Goal: Task Accomplishment & Management: Use online tool/utility

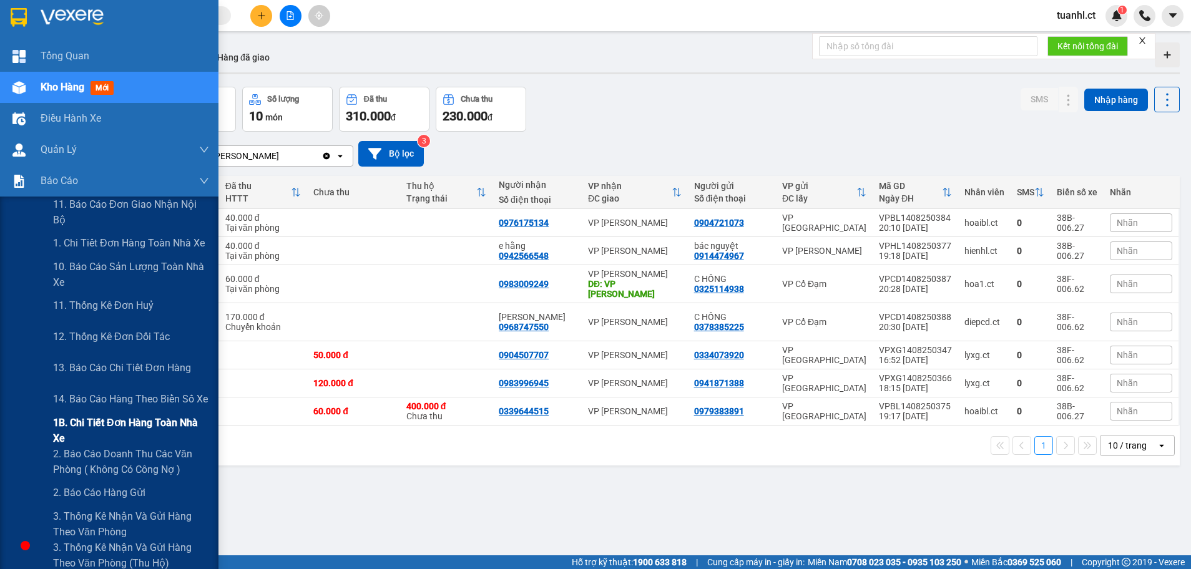
click at [101, 427] on span "1B. Chi tiết đơn hàng toàn nhà xe" at bounding box center [131, 430] width 156 height 31
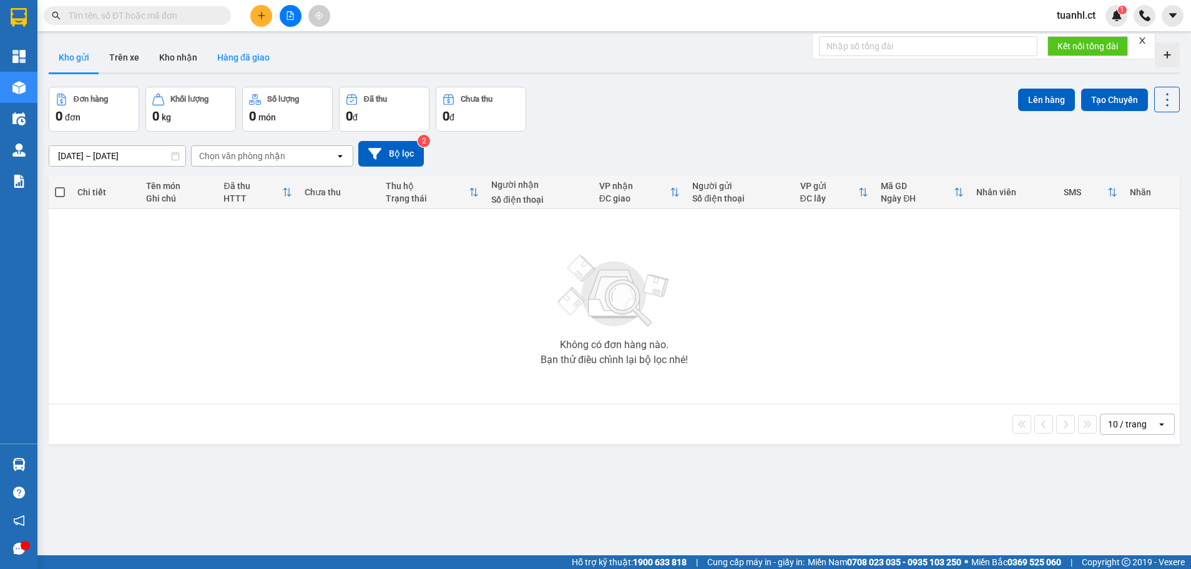
click at [228, 59] on button "Hàng đã giao" at bounding box center [243, 57] width 72 height 30
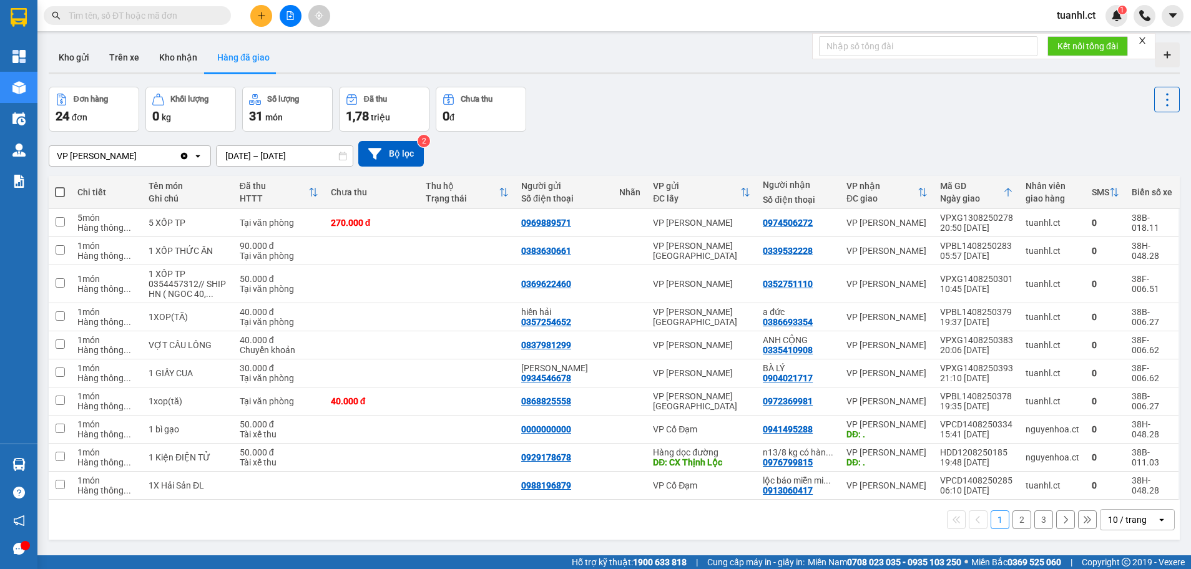
click at [274, 156] on input "[DATE] – [DATE]" at bounding box center [285, 156] width 136 height 20
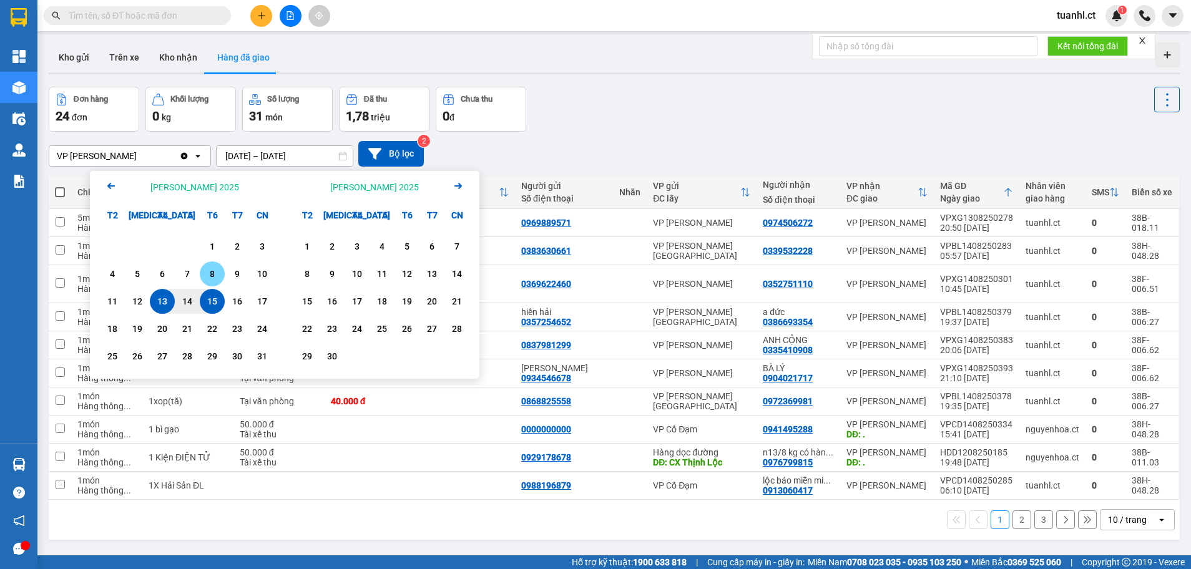
click at [217, 269] on div "8" at bounding box center [211, 273] width 17 height 15
click at [259, 276] on div "10" at bounding box center [261, 273] width 17 height 15
type input "[DATE] – [DATE]"
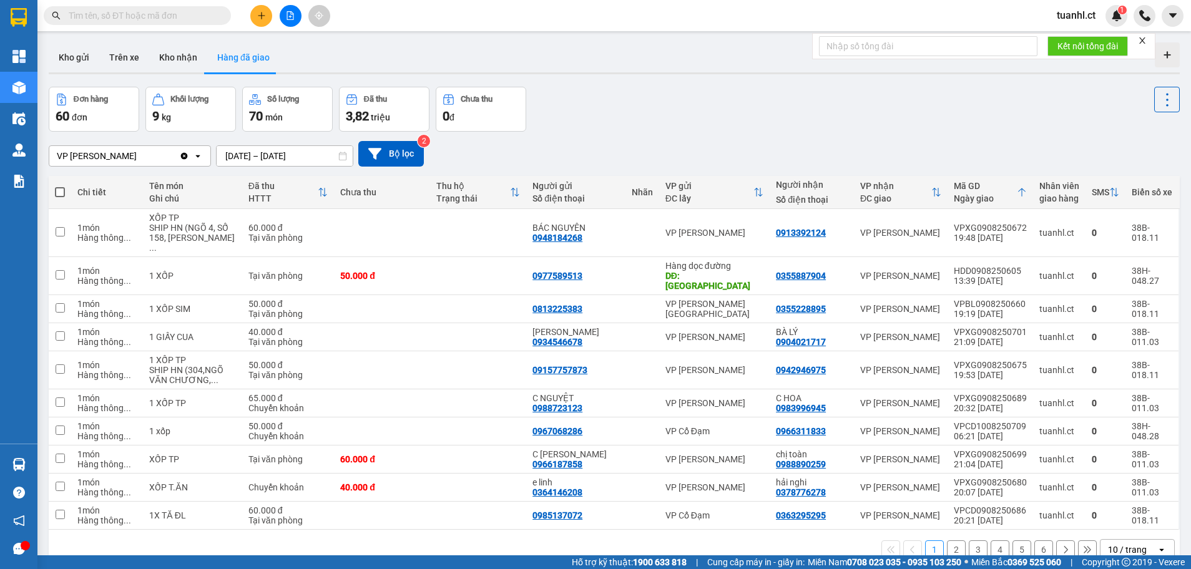
click at [947, 540] on button "2" at bounding box center [956, 549] width 19 height 19
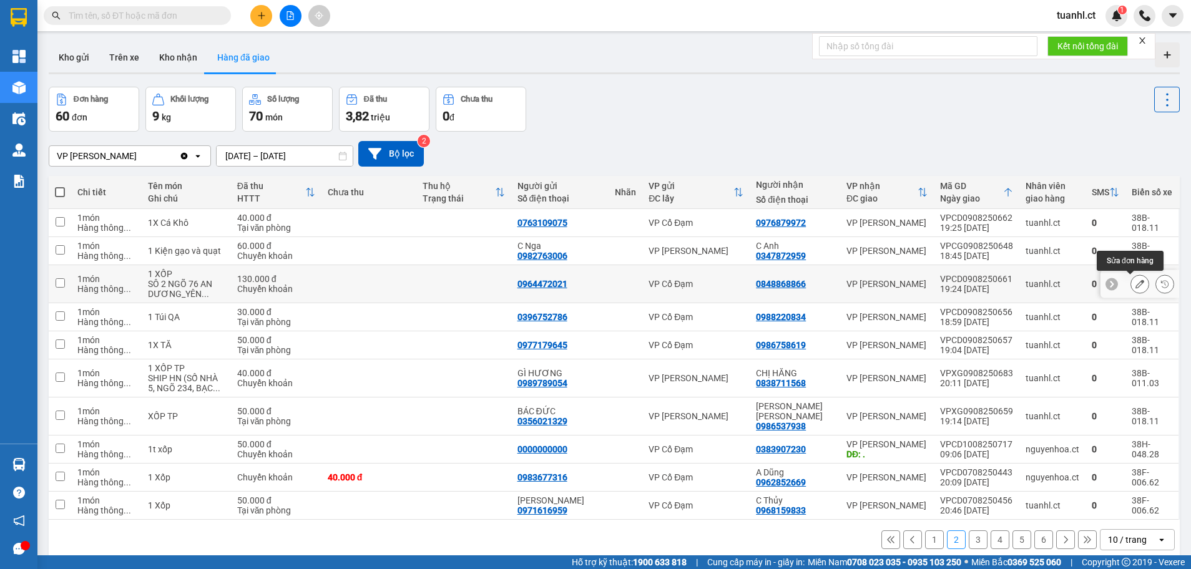
click at [1135, 285] on icon at bounding box center [1139, 284] width 9 height 9
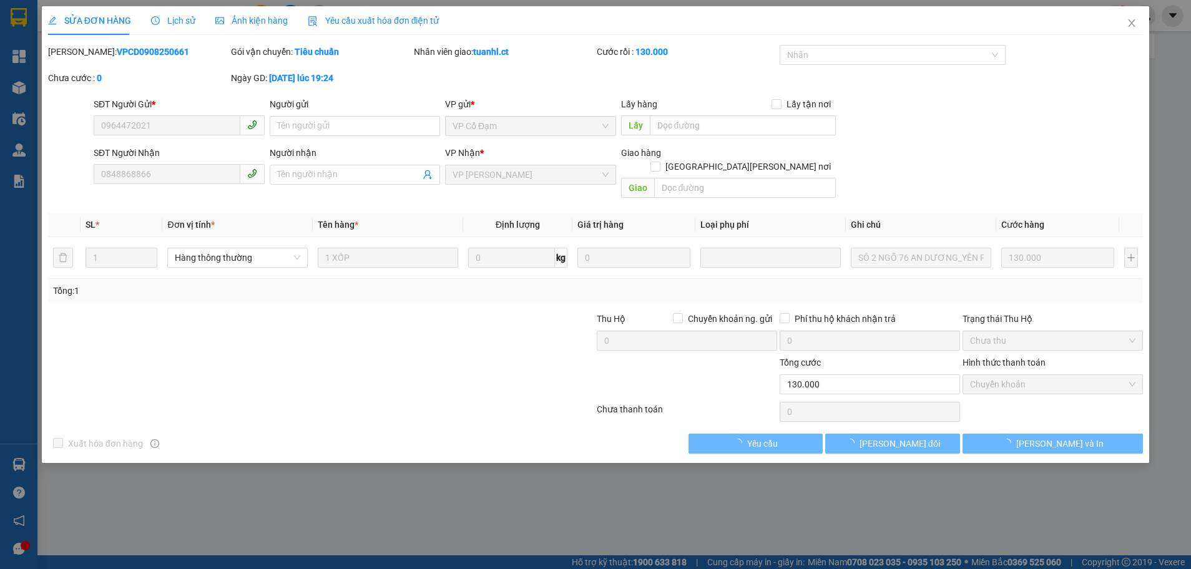
type input "0964472021"
type input "0848868866"
type input "130.000"
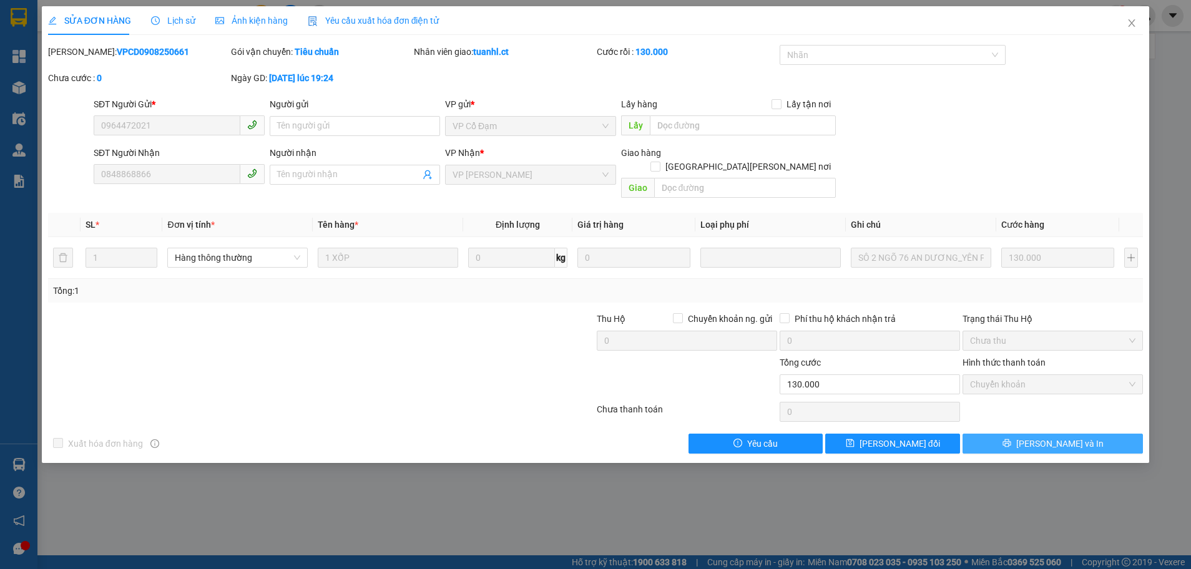
click at [1077, 434] on button "[PERSON_NAME] và In" at bounding box center [1052, 444] width 180 height 20
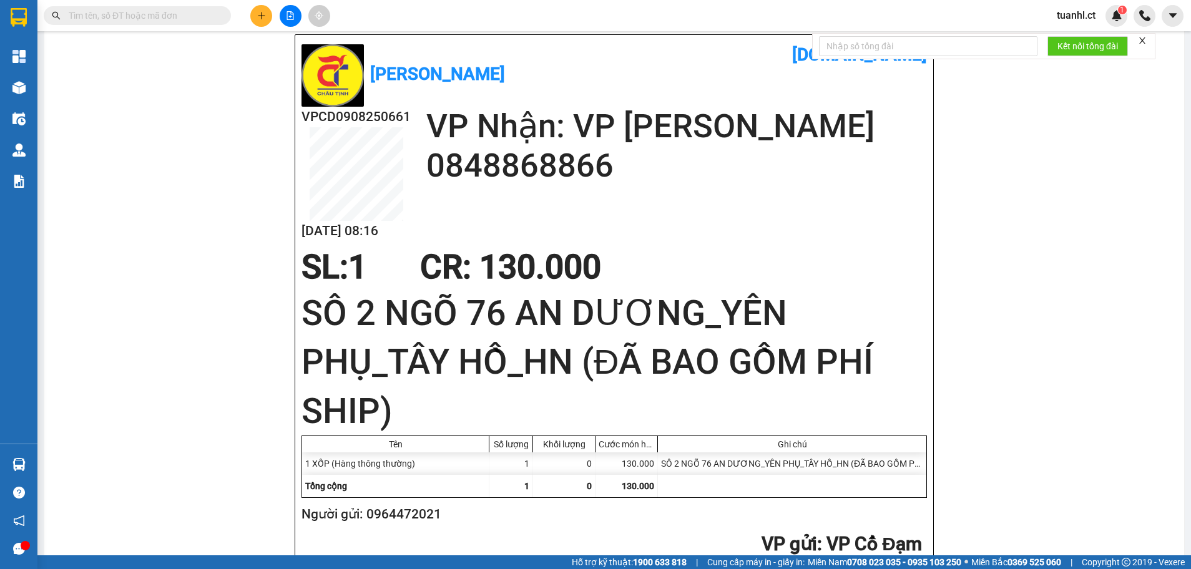
scroll to position [437, 0]
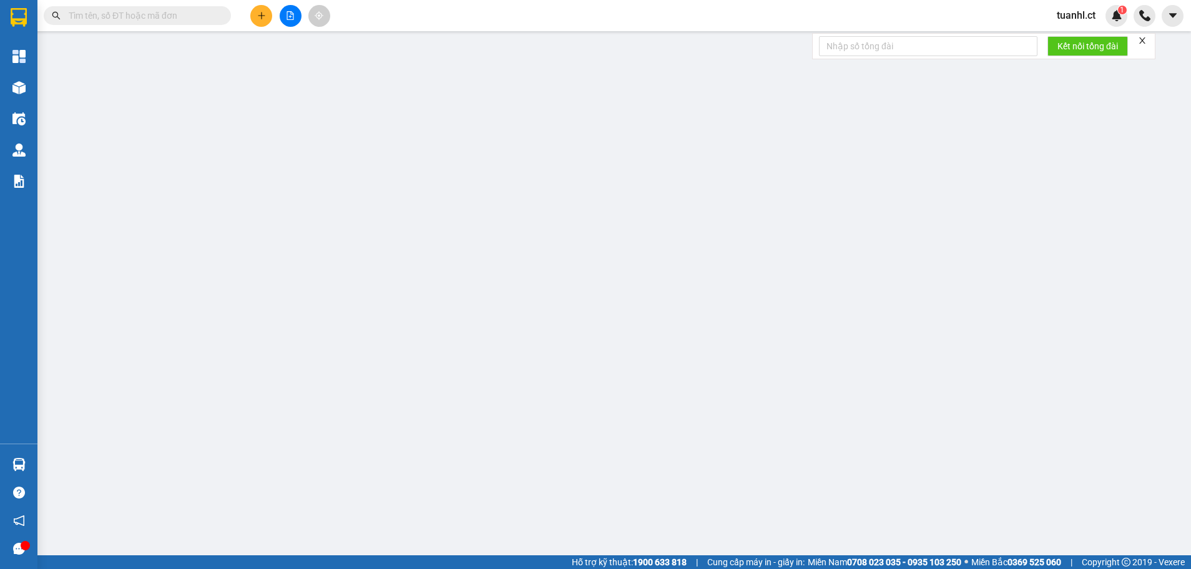
type input "0964472021"
type input "0848868866"
type input "130.000"
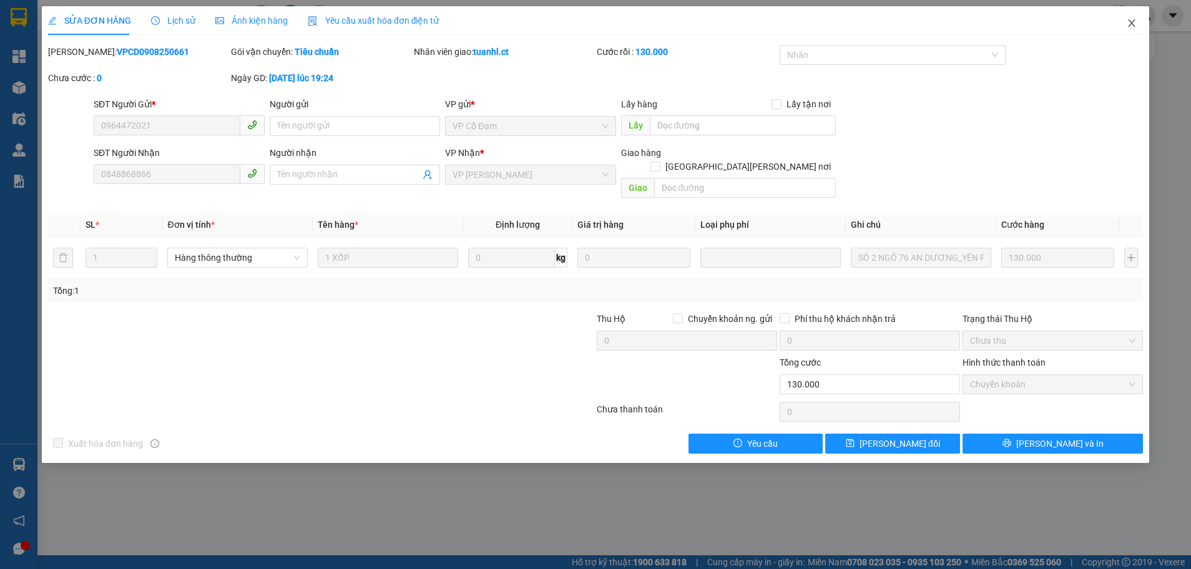
click at [1133, 22] on icon "close" at bounding box center [1131, 23] width 10 height 10
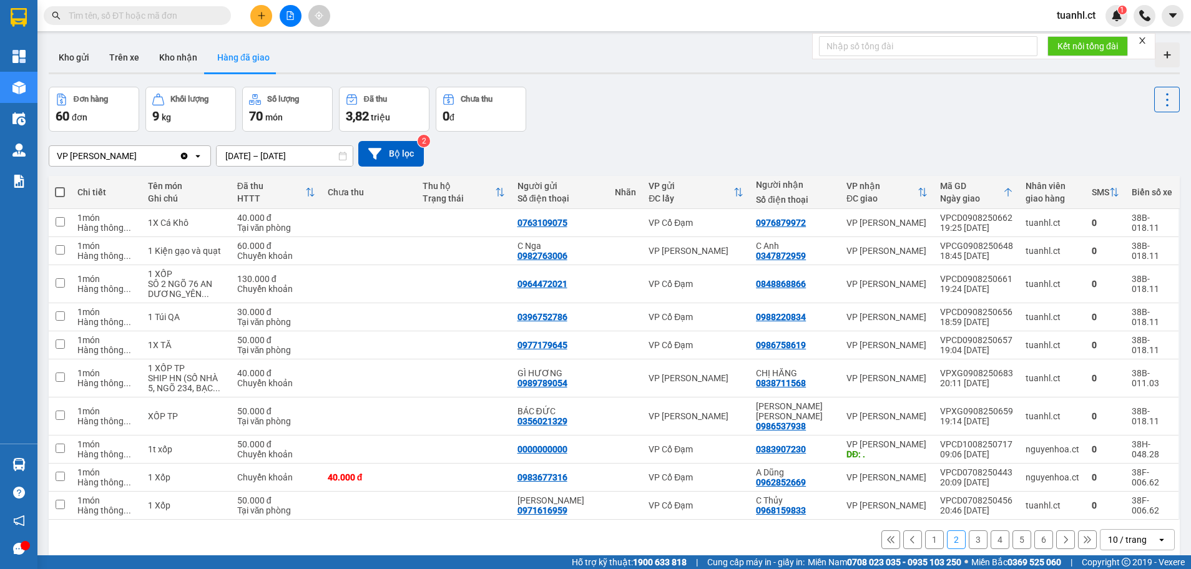
click at [969, 530] on button "3" at bounding box center [978, 539] width 19 height 19
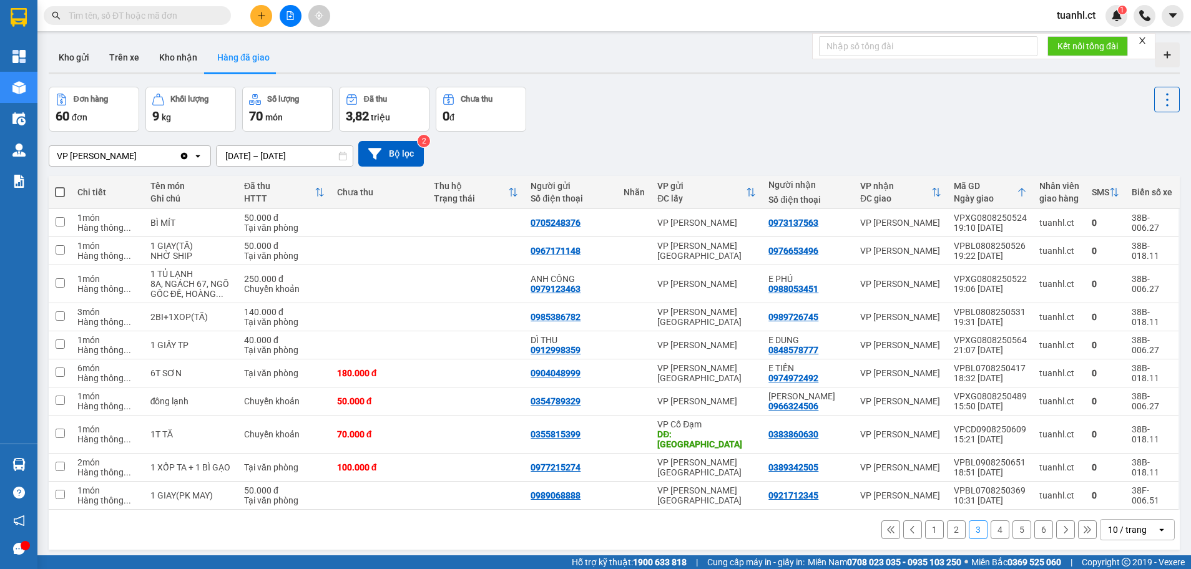
click at [990, 522] on button "4" at bounding box center [999, 529] width 19 height 19
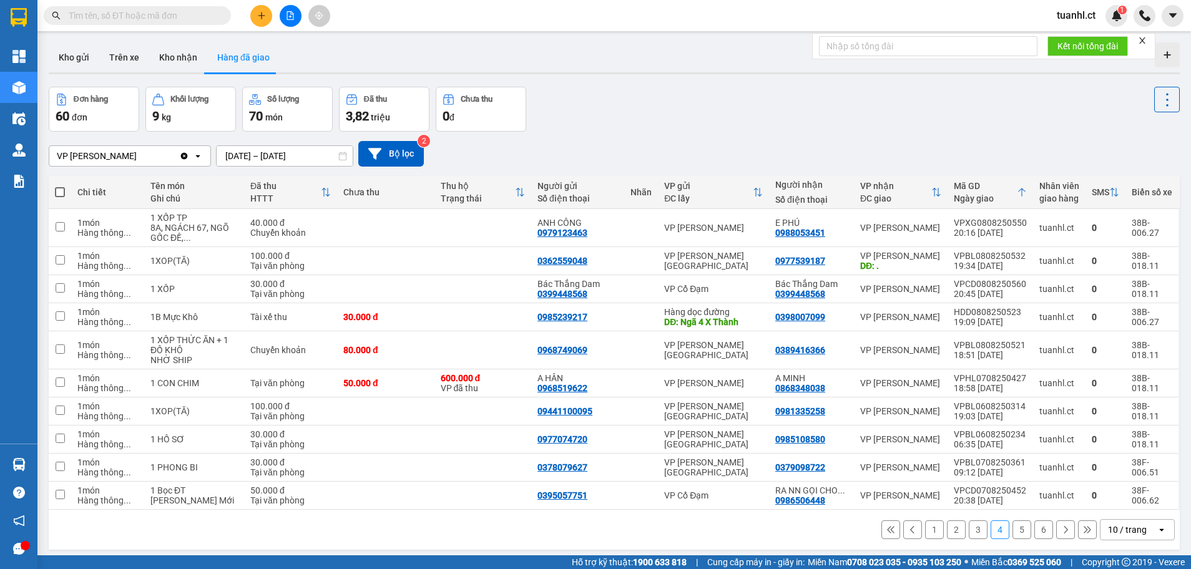
click at [1012, 527] on button "5" at bounding box center [1021, 529] width 19 height 19
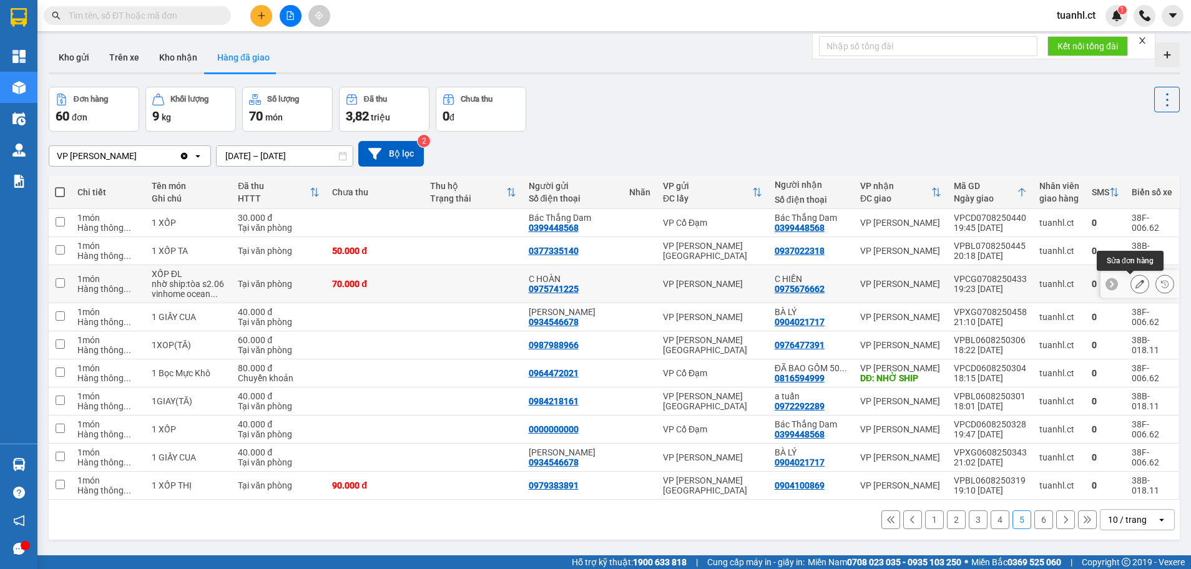
click at [1131, 288] on button at bounding box center [1139, 284] width 17 height 22
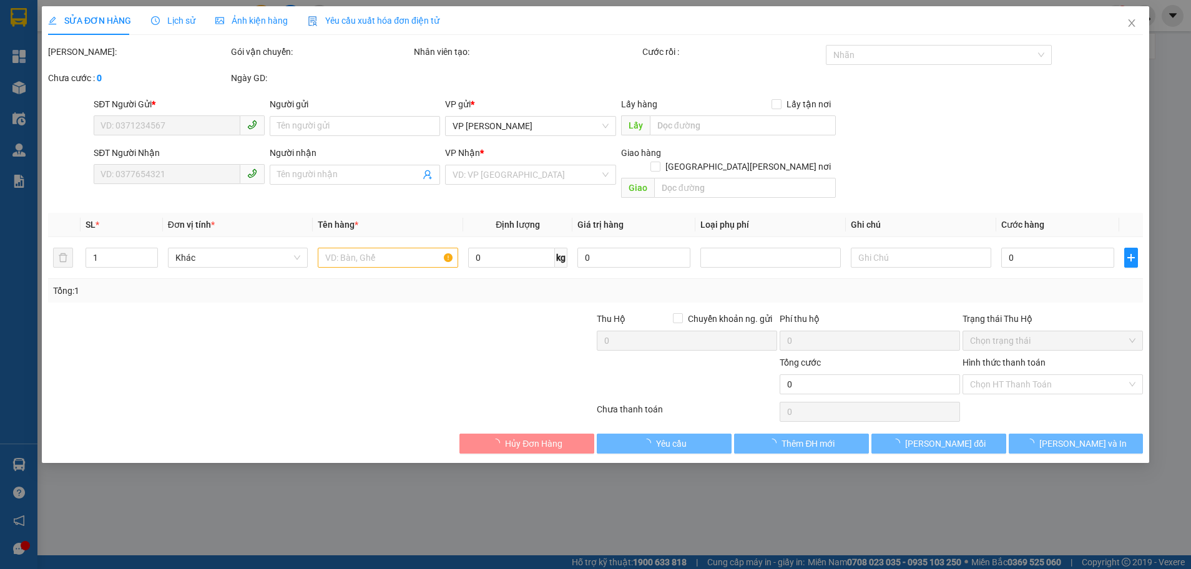
type input "0975741225"
type input "C HOÀN"
type input "0975676662"
type input "C HIỀN"
type input "70.000"
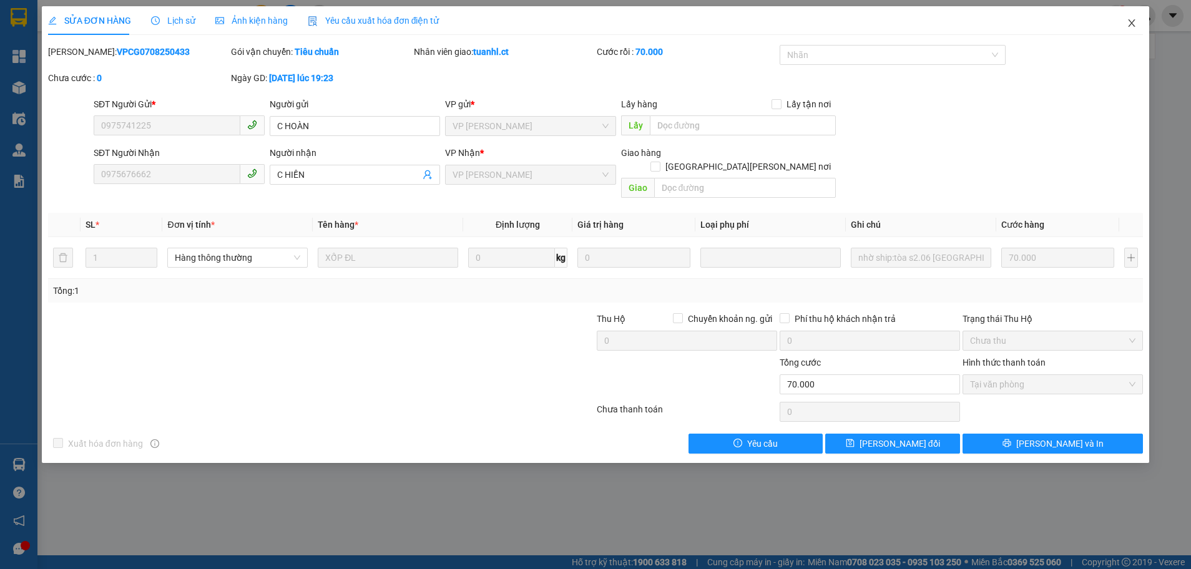
click at [1133, 24] on icon "close" at bounding box center [1131, 23] width 10 height 10
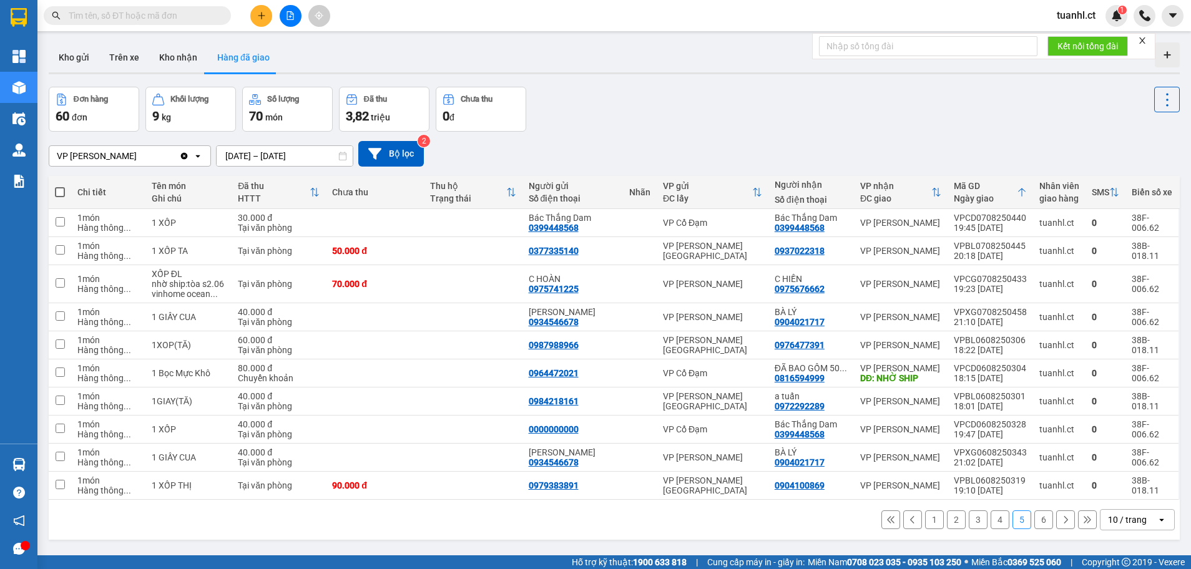
click at [1034, 518] on button "6" at bounding box center [1043, 519] width 19 height 19
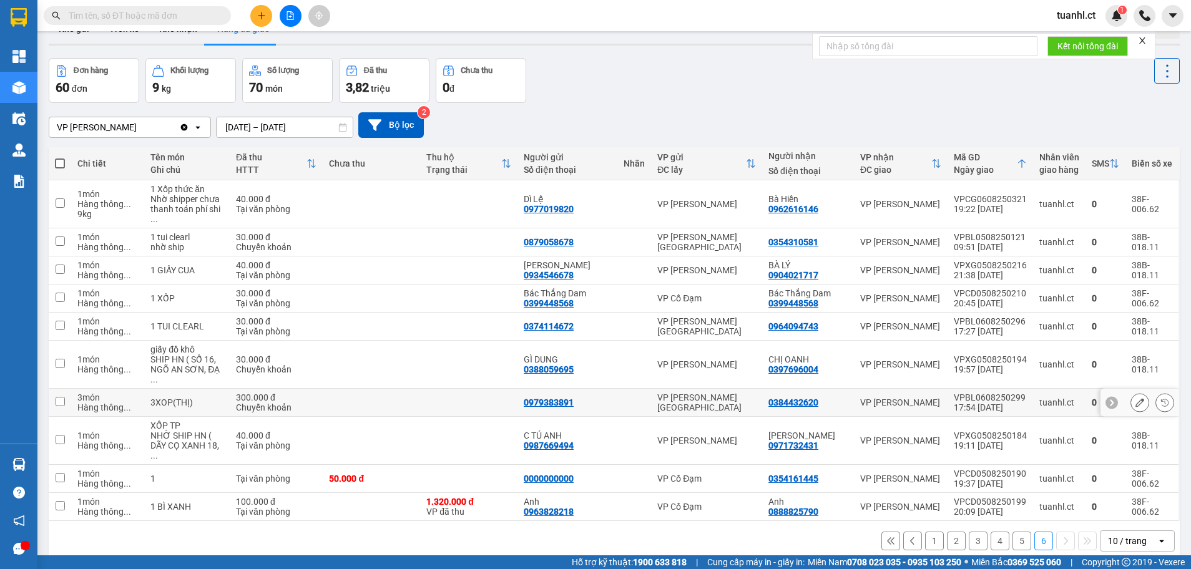
scroll to position [57, 0]
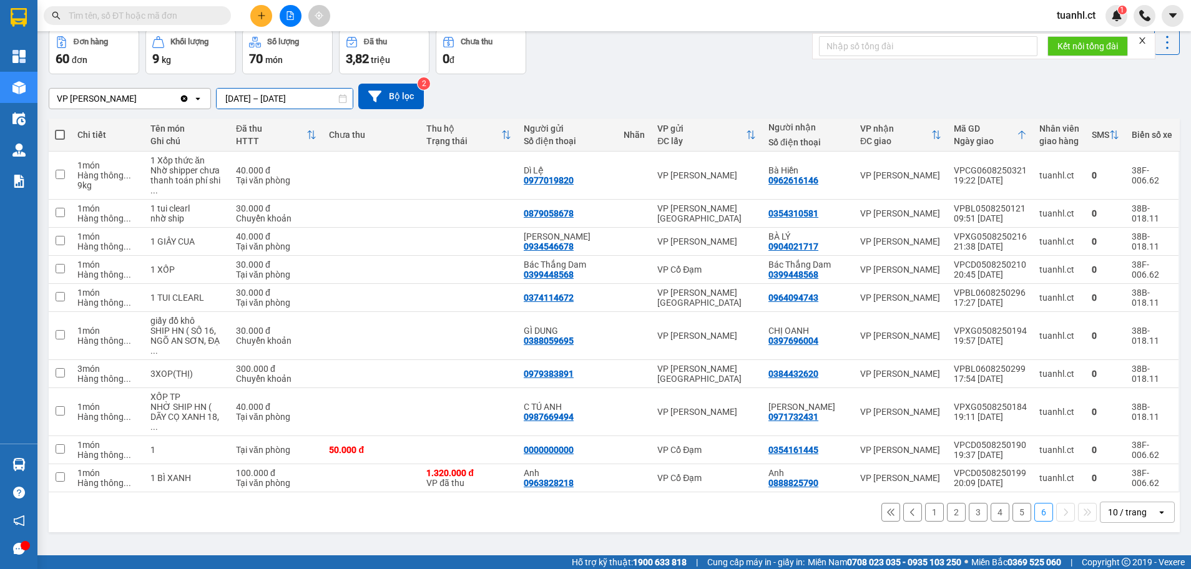
click at [259, 96] on input "[DATE] – [DATE]" at bounding box center [285, 99] width 136 height 20
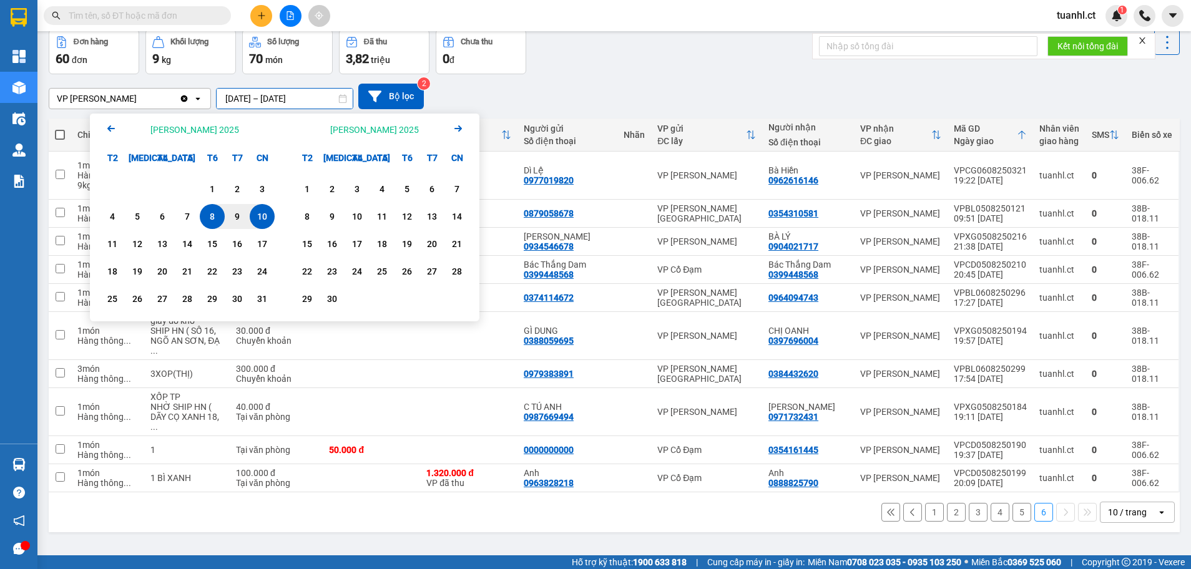
click at [264, 217] on div "10" at bounding box center [261, 216] width 17 height 15
click at [124, 242] on div "11" at bounding box center [112, 244] width 25 height 25
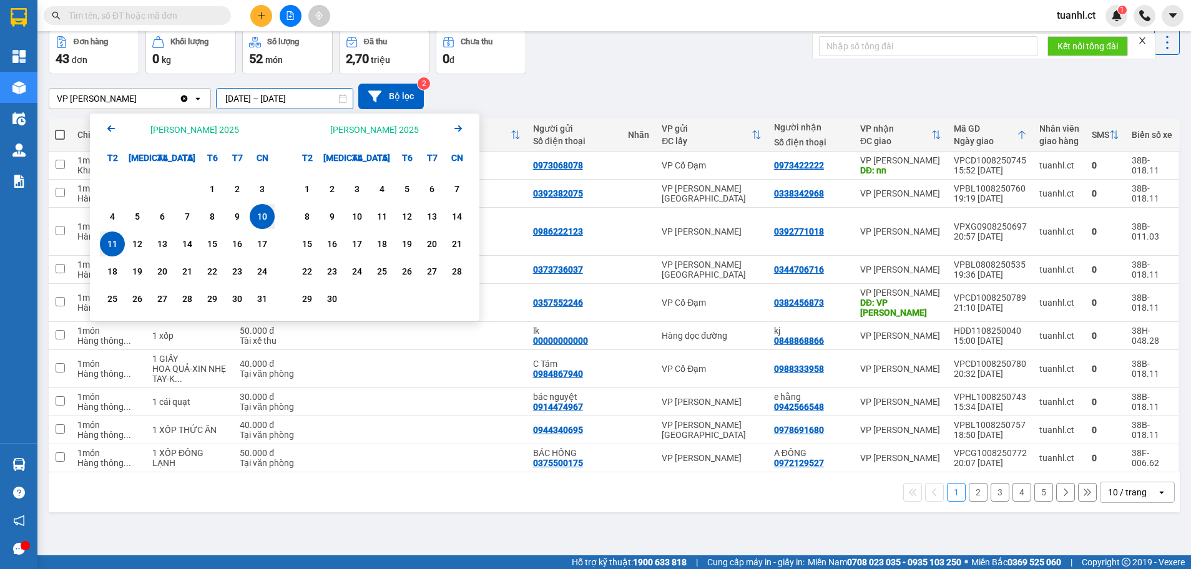
click at [305, 97] on input "[DATE] – [DATE]" at bounding box center [285, 99] width 136 height 20
click at [193, 244] on div "14" at bounding box center [186, 244] width 17 height 15
click at [248, 99] on input "[DATE] – / /" at bounding box center [285, 99] width 136 height 20
click at [117, 245] on div "11" at bounding box center [112, 244] width 17 height 15
type input "[DATE] – [DATE]"
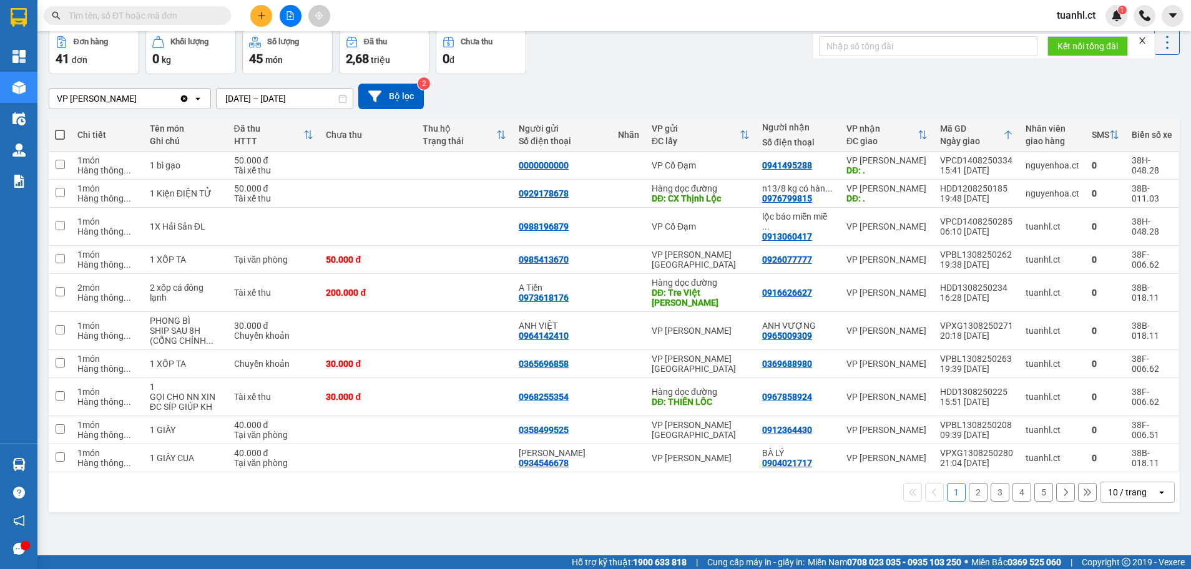
click at [969, 486] on button "2" at bounding box center [978, 492] width 19 height 19
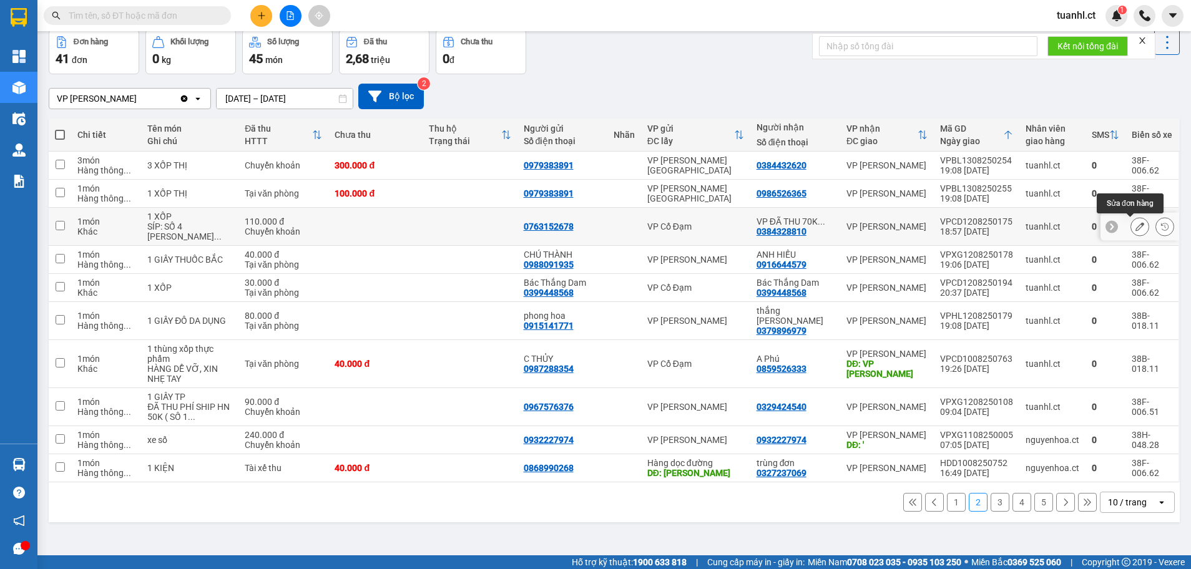
click at [1131, 232] on button at bounding box center [1139, 227] width 17 height 22
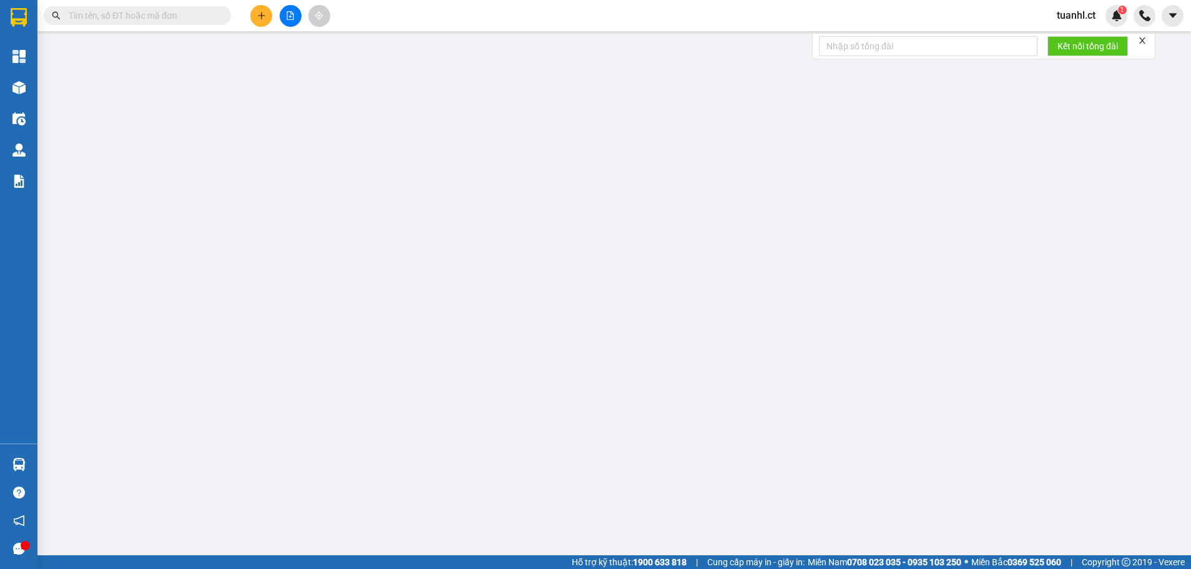
type input "0763152678"
type input "0384328810"
type input "VP ĐÃ THU 70K PHÍ SÍP"
type input "110.000"
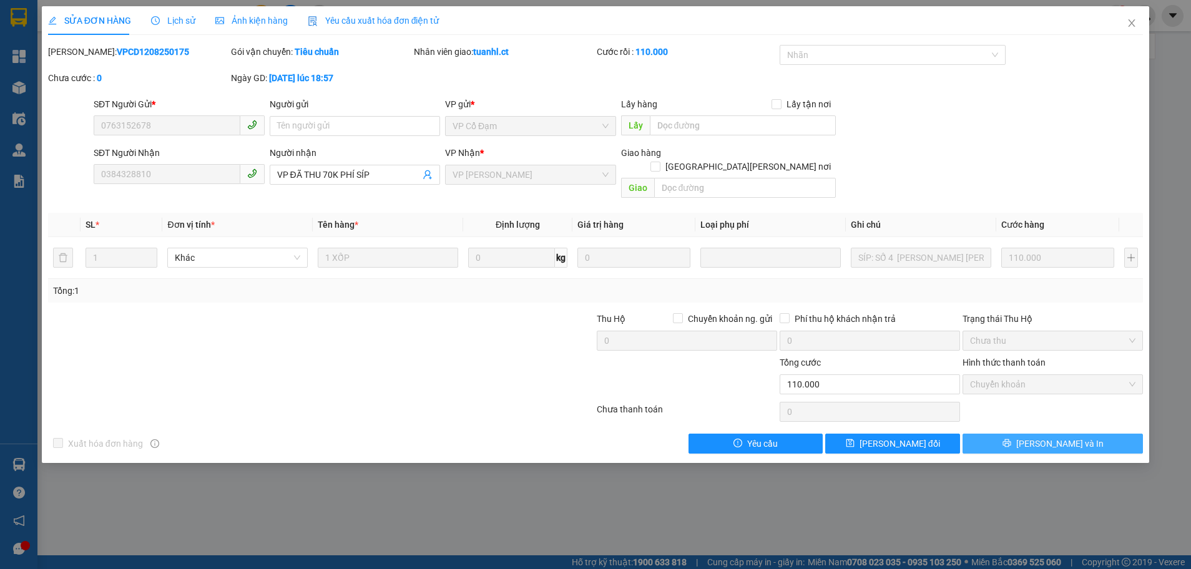
click at [1067, 437] on span "[PERSON_NAME] và In" at bounding box center [1059, 444] width 87 height 14
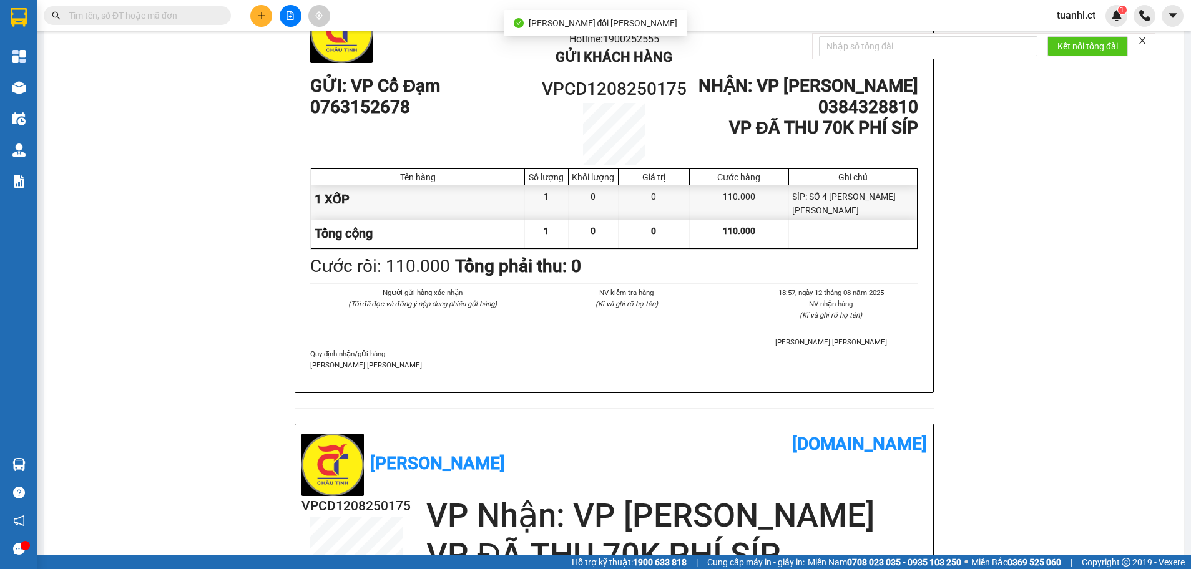
scroll to position [125, 0]
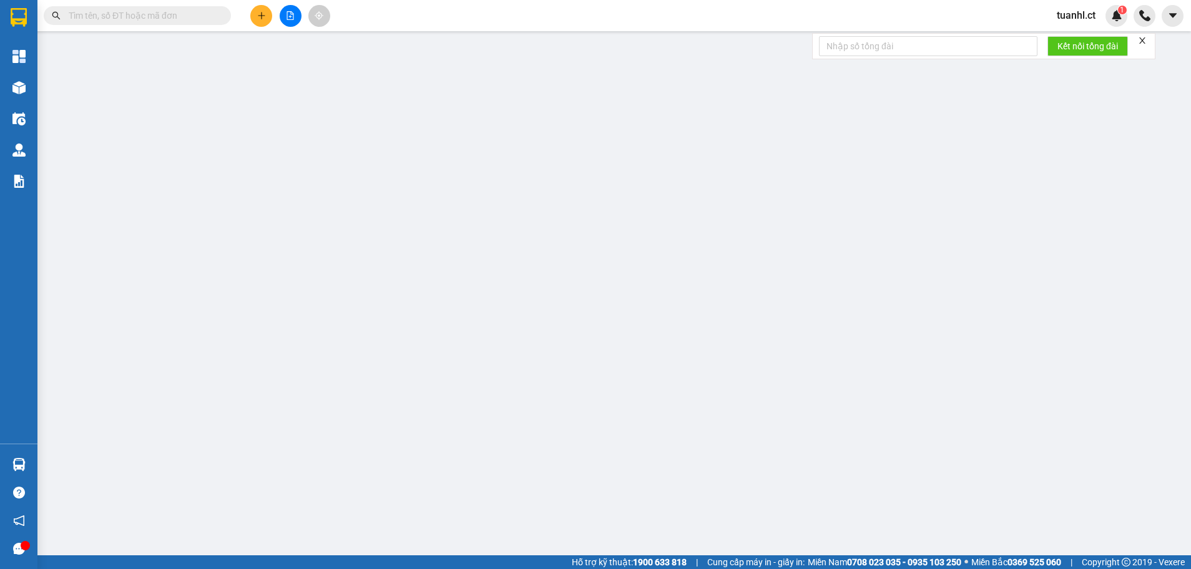
type input "0763152678"
type input "0384328810"
type input "VP ĐÃ THU 70K PHÍ SÍP"
type input "110.000"
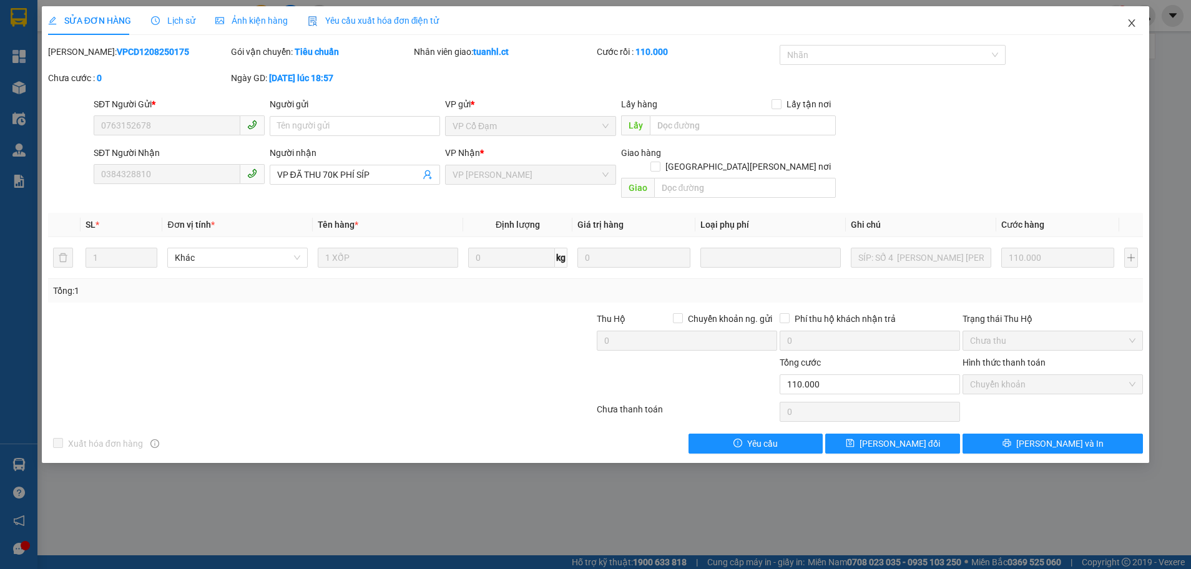
click at [1134, 19] on icon "close" at bounding box center [1131, 23] width 10 height 10
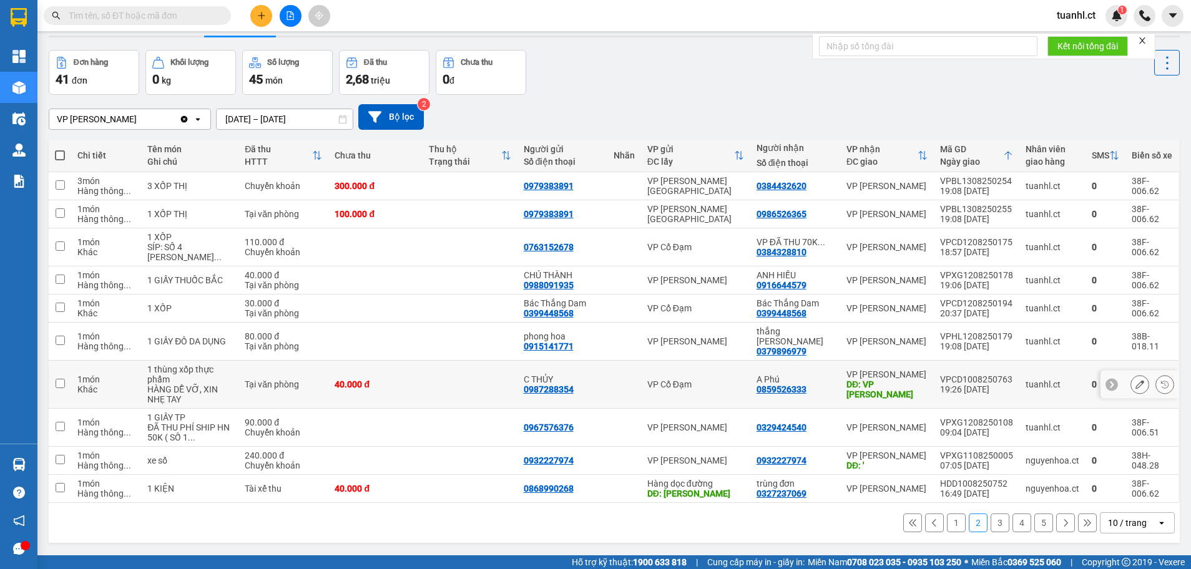
scroll to position [57, 0]
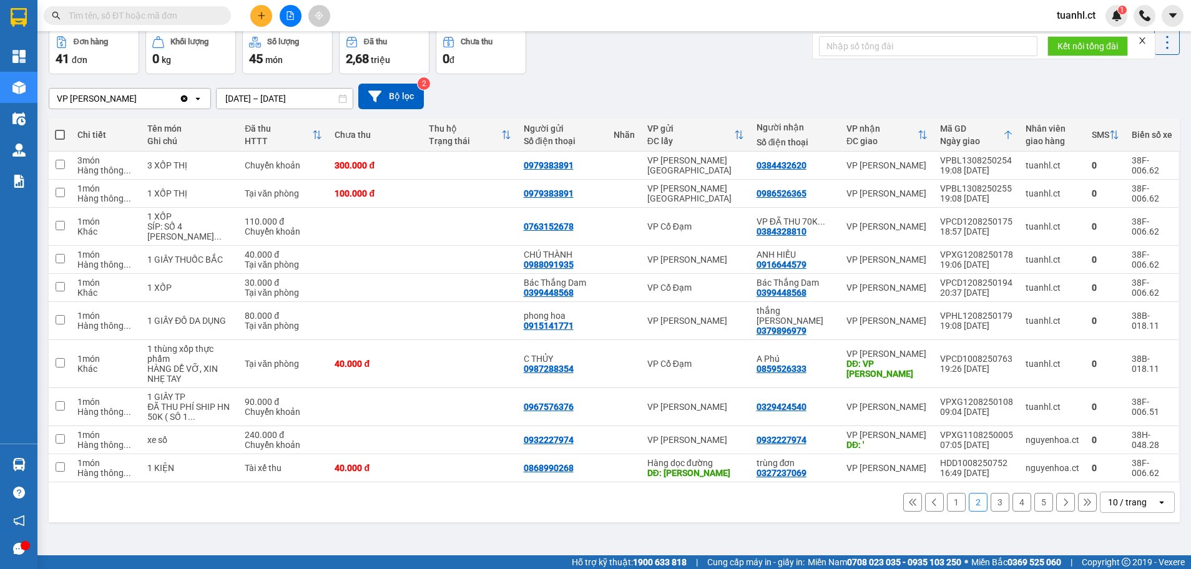
click at [990, 493] on button "3" at bounding box center [999, 502] width 19 height 19
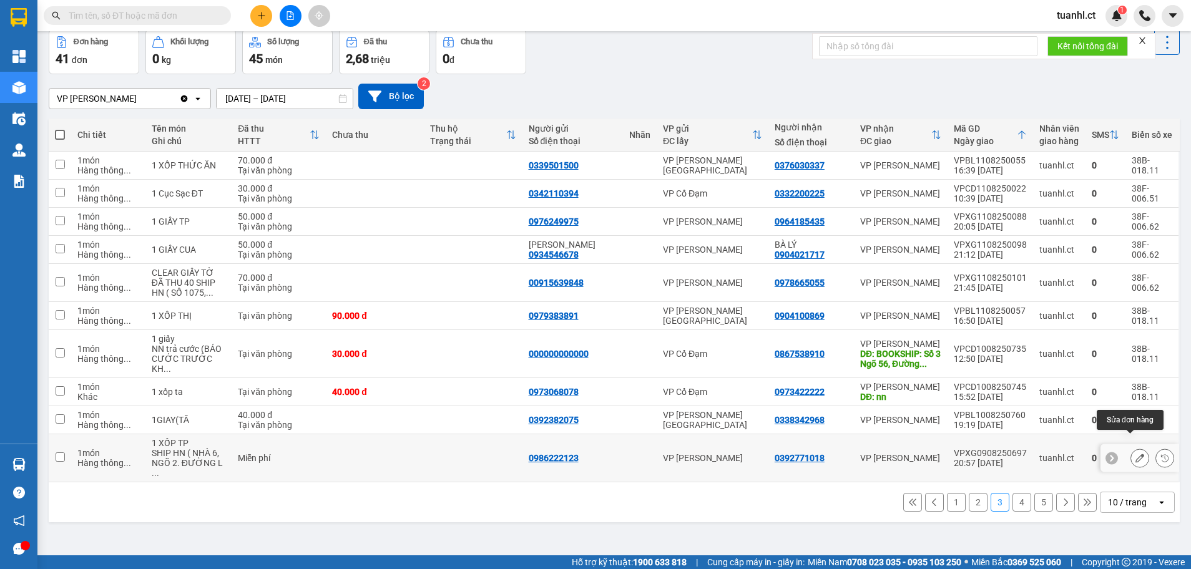
click at [1135, 454] on icon at bounding box center [1139, 458] width 9 height 9
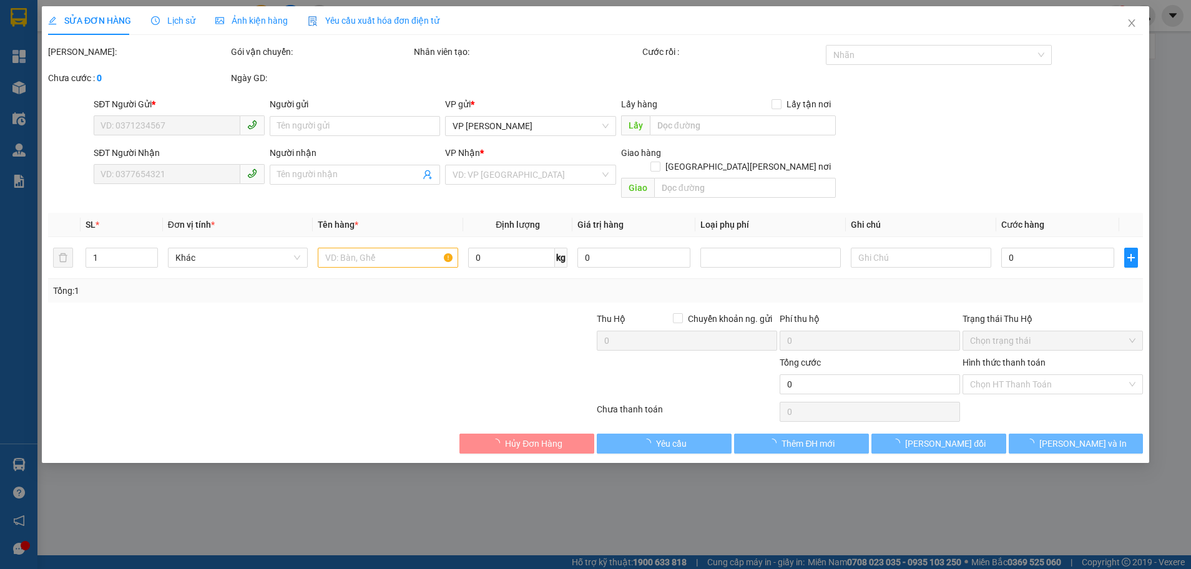
type input "0986222123"
type input "0392771018"
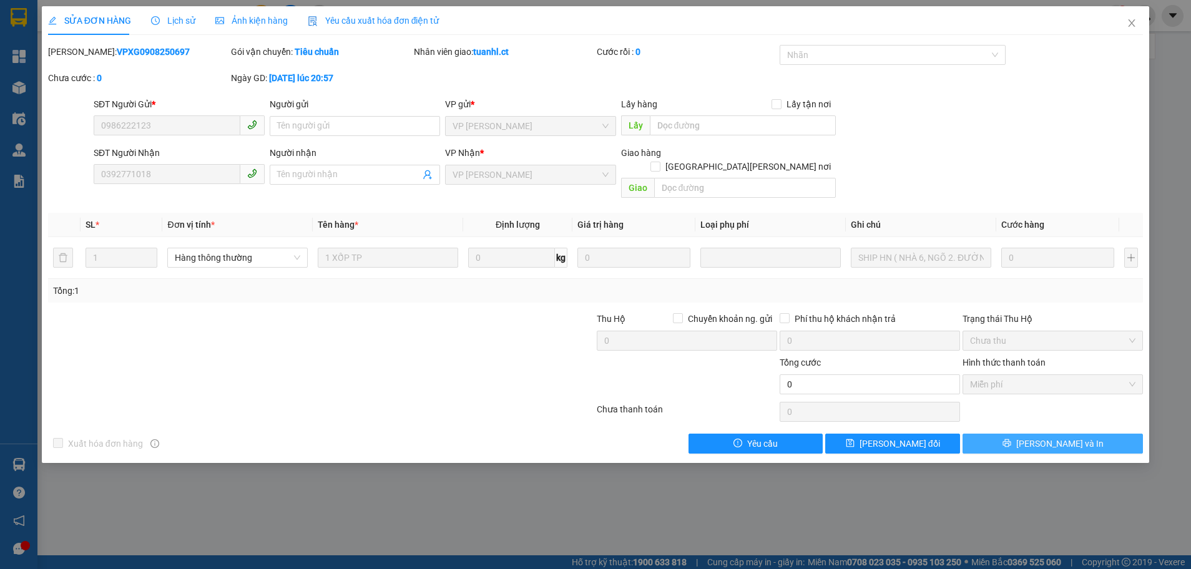
click at [1038, 434] on button "[PERSON_NAME] và In" at bounding box center [1052, 444] width 180 height 20
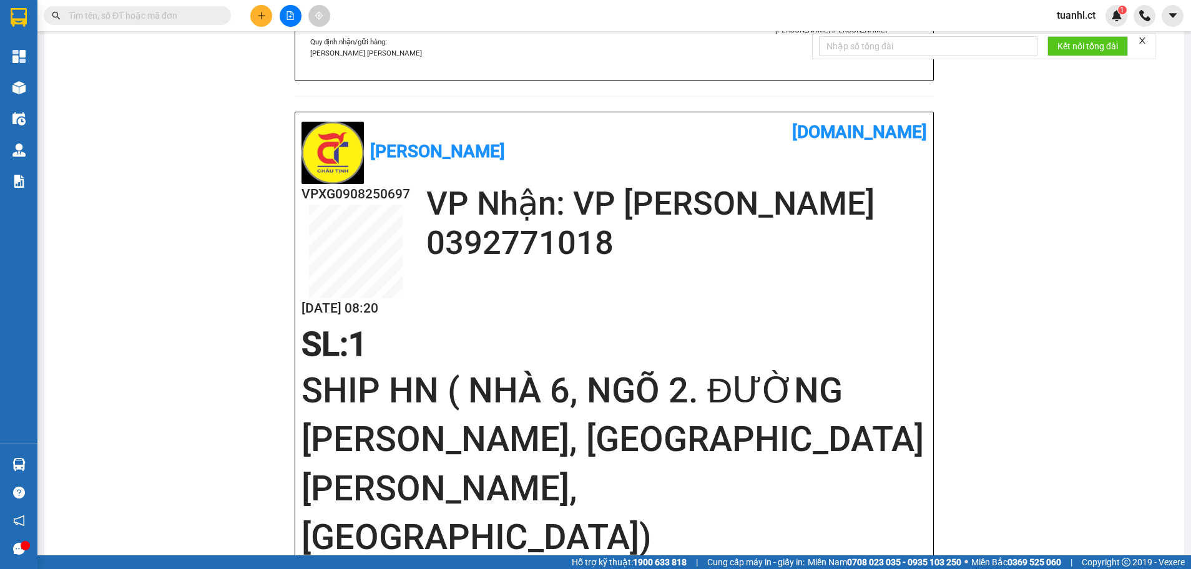
scroll to position [437, 0]
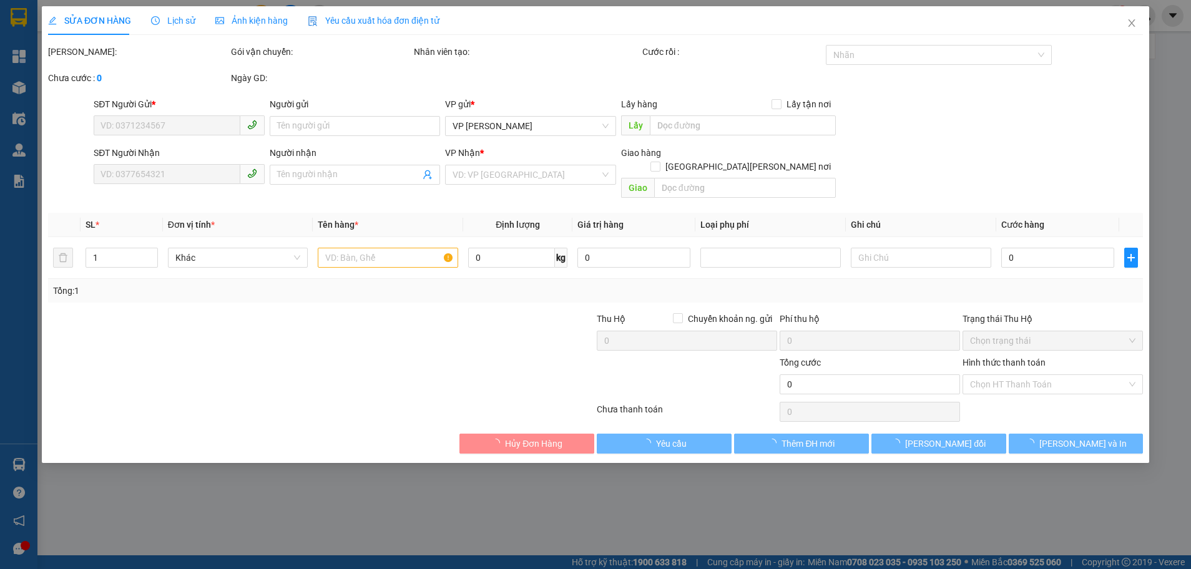
type input "0986222123"
type input "0392771018"
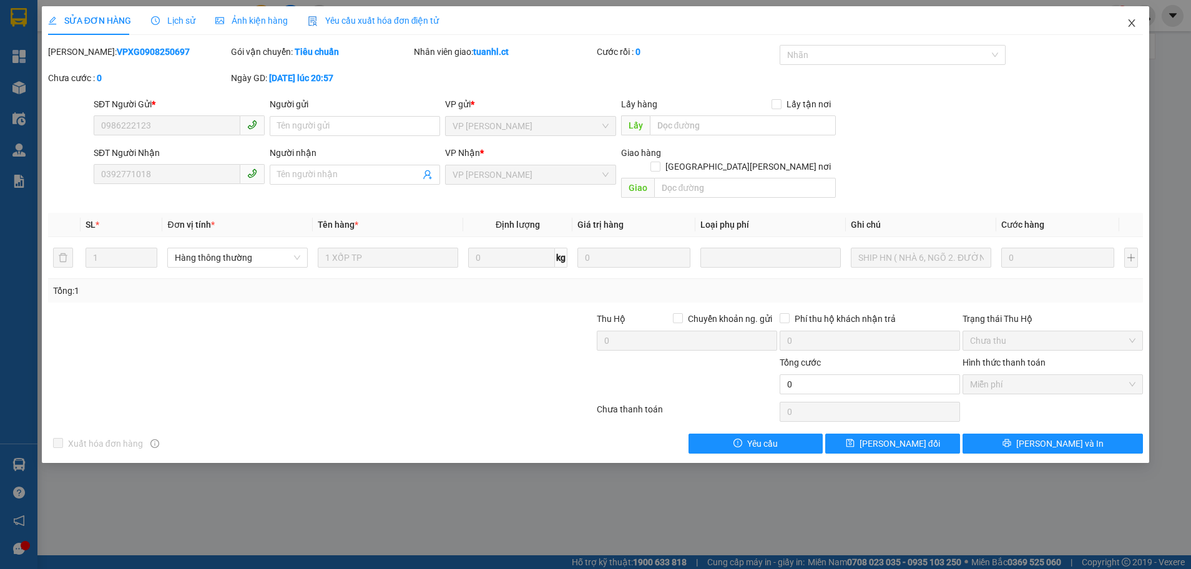
click at [1135, 22] on icon "close" at bounding box center [1131, 23] width 10 height 10
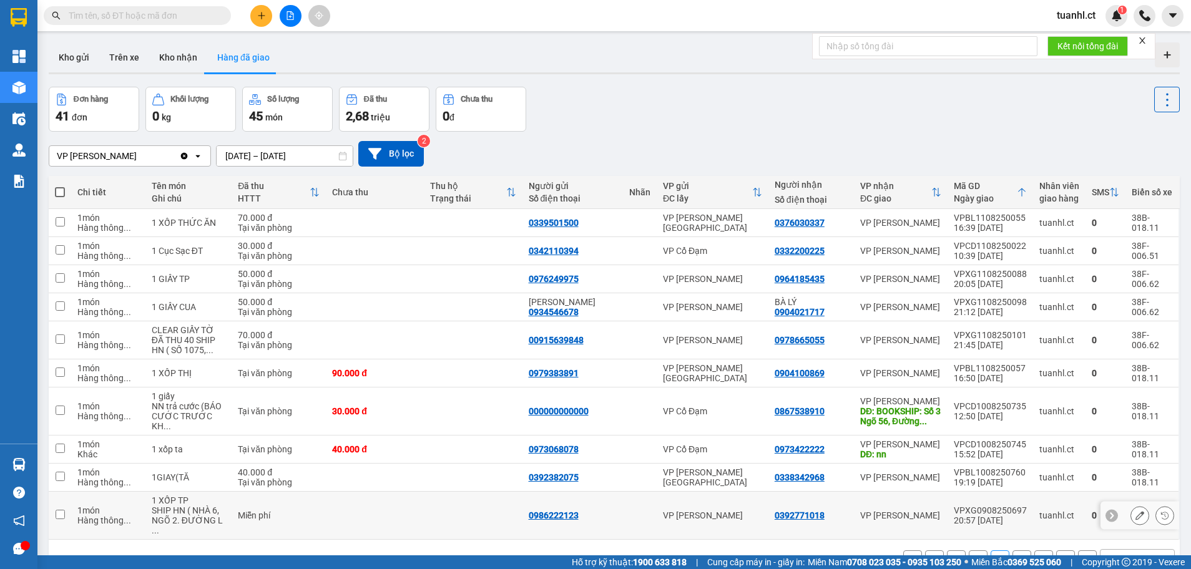
scroll to position [57, 0]
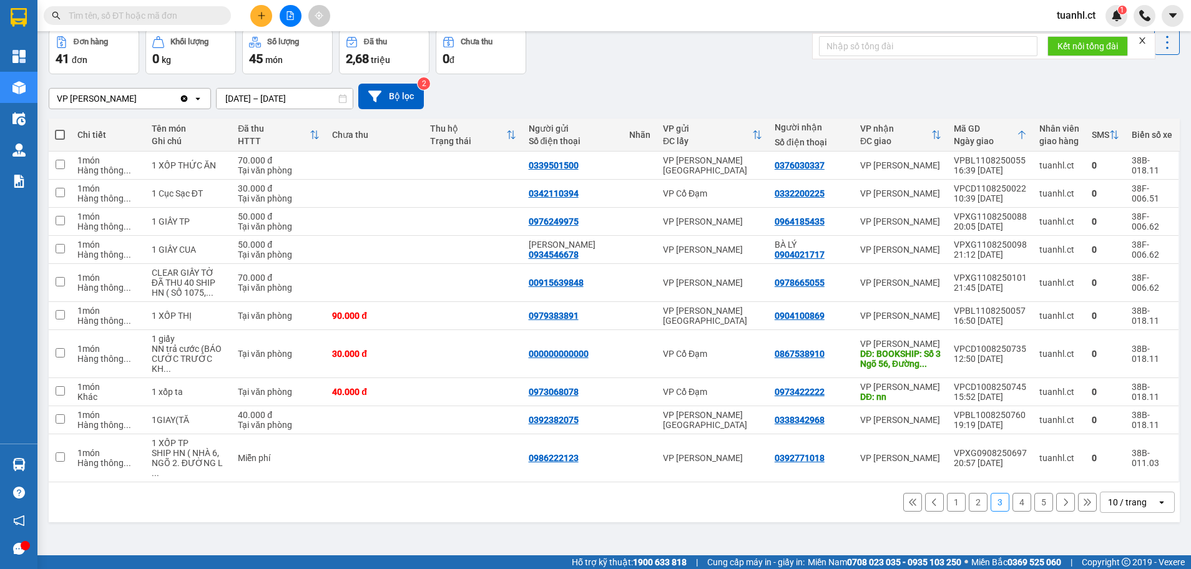
click at [1014, 493] on button "4" at bounding box center [1021, 502] width 19 height 19
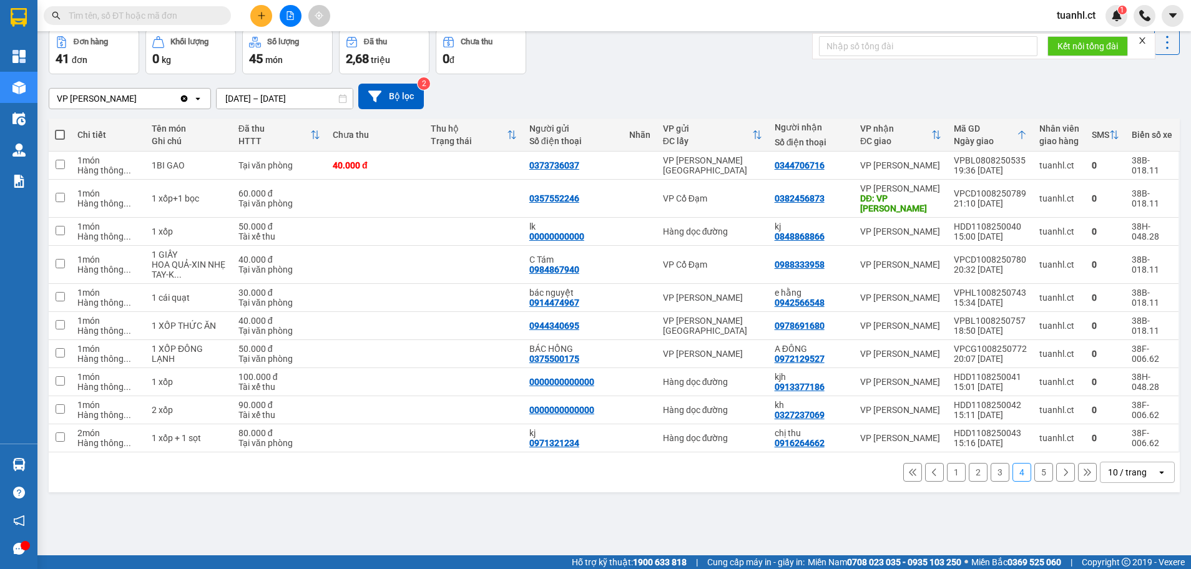
click at [1034, 463] on button "5" at bounding box center [1043, 472] width 19 height 19
